Goal: Check status: Check status

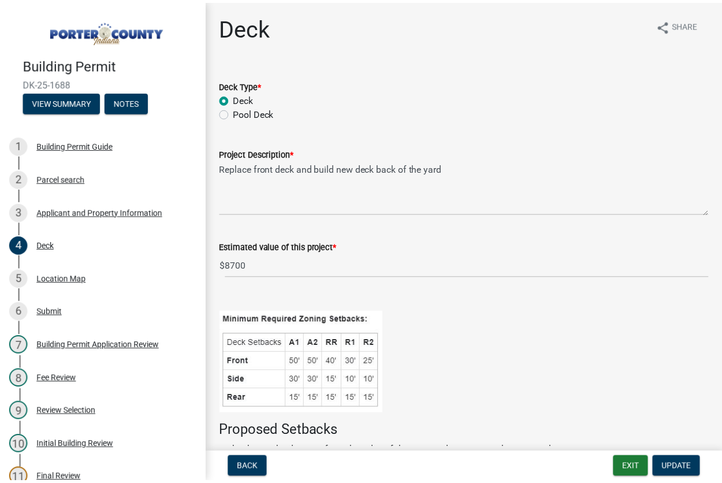
scroll to position [231, 0]
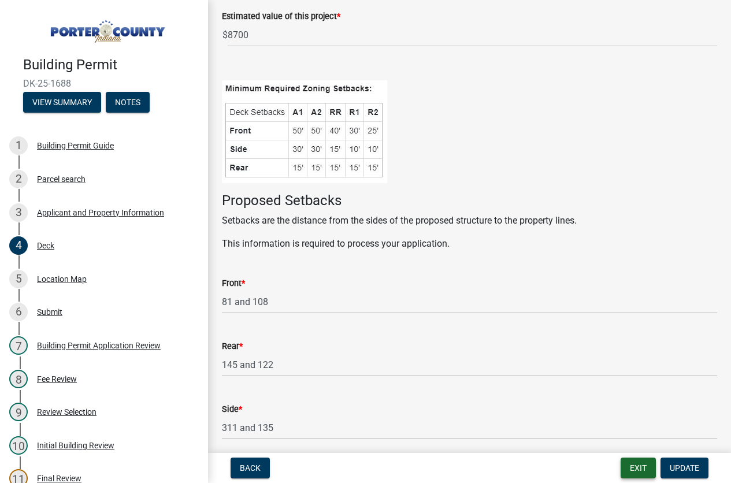
click at [638, 467] on button "Exit" at bounding box center [637, 467] width 35 height 21
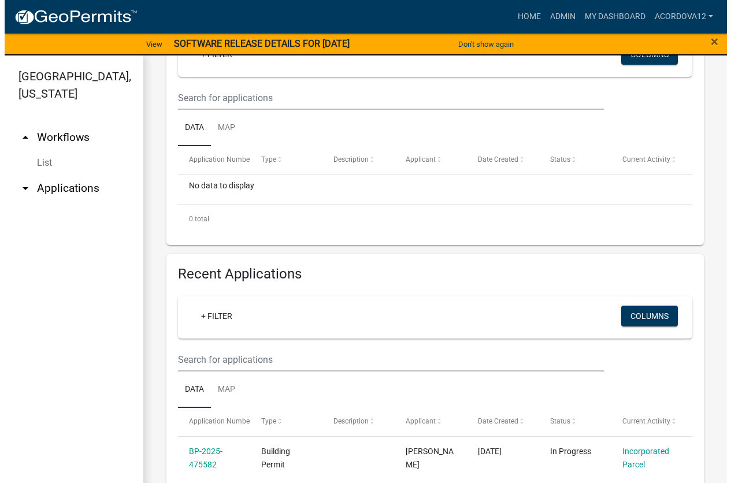
scroll to position [289, 0]
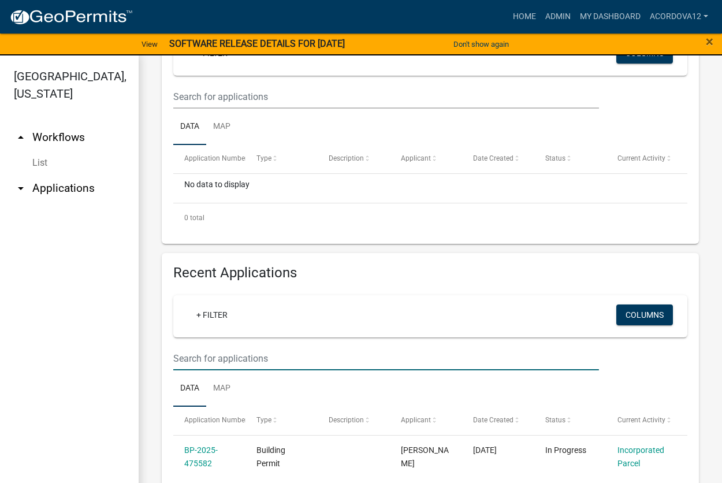
click at [224, 364] on input "text" at bounding box center [386, 359] width 426 height 24
type input "re-25-1701"
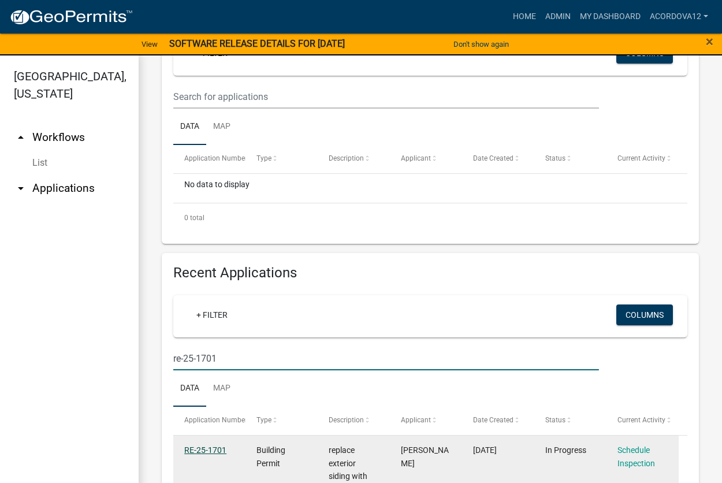
click at [210, 450] on link "RE-25-1701" at bounding box center [205, 449] width 42 height 9
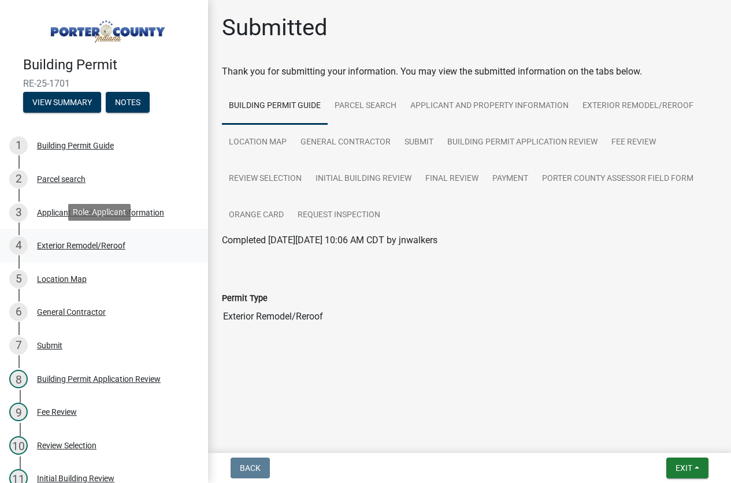
click at [106, 242] on div "Exterior Remodel/Reroof" at bounding box center [81, 245] width 88 height 8
